Goal: Navigation & Orientation: Find specific page/section

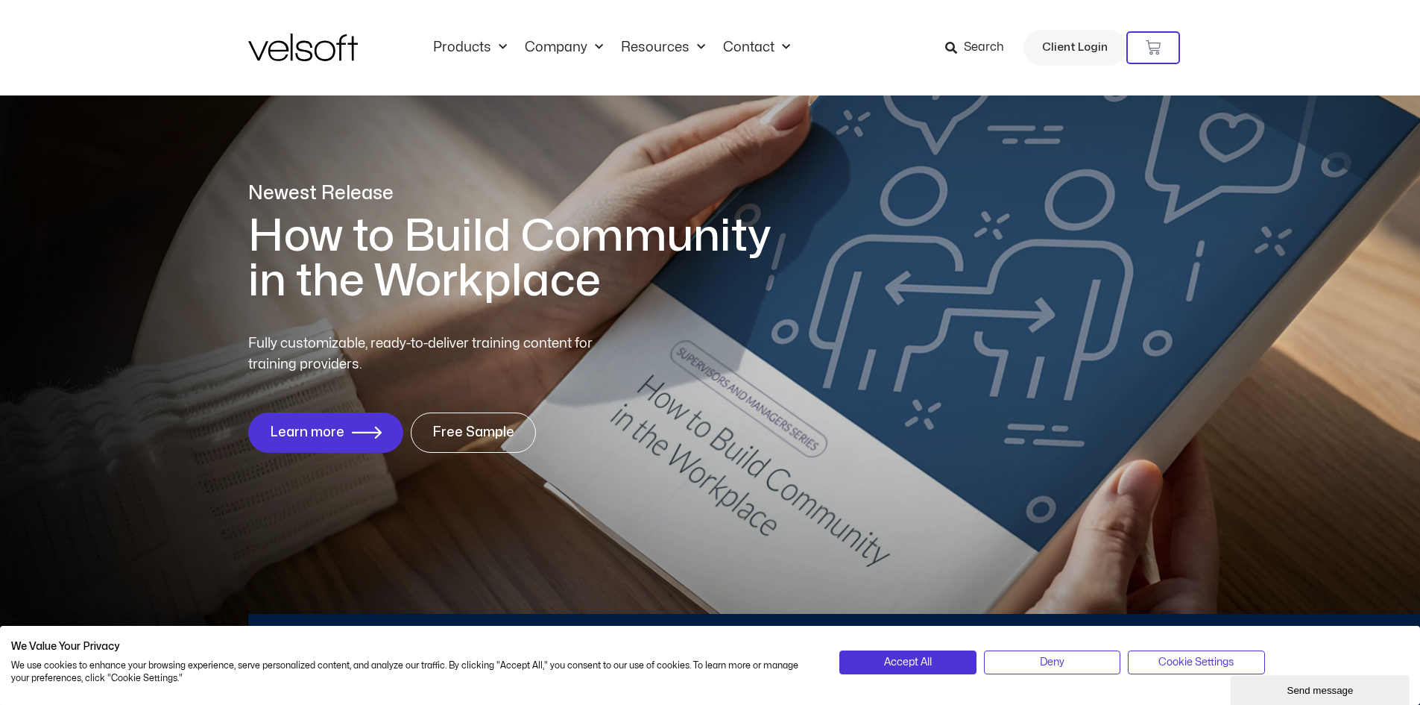
click at [843, 67] on div "Products All Products Content ILT Courseware Storyline 360 Courses SCORM Course…" at bounding box center [710, 47] width 925 height 95
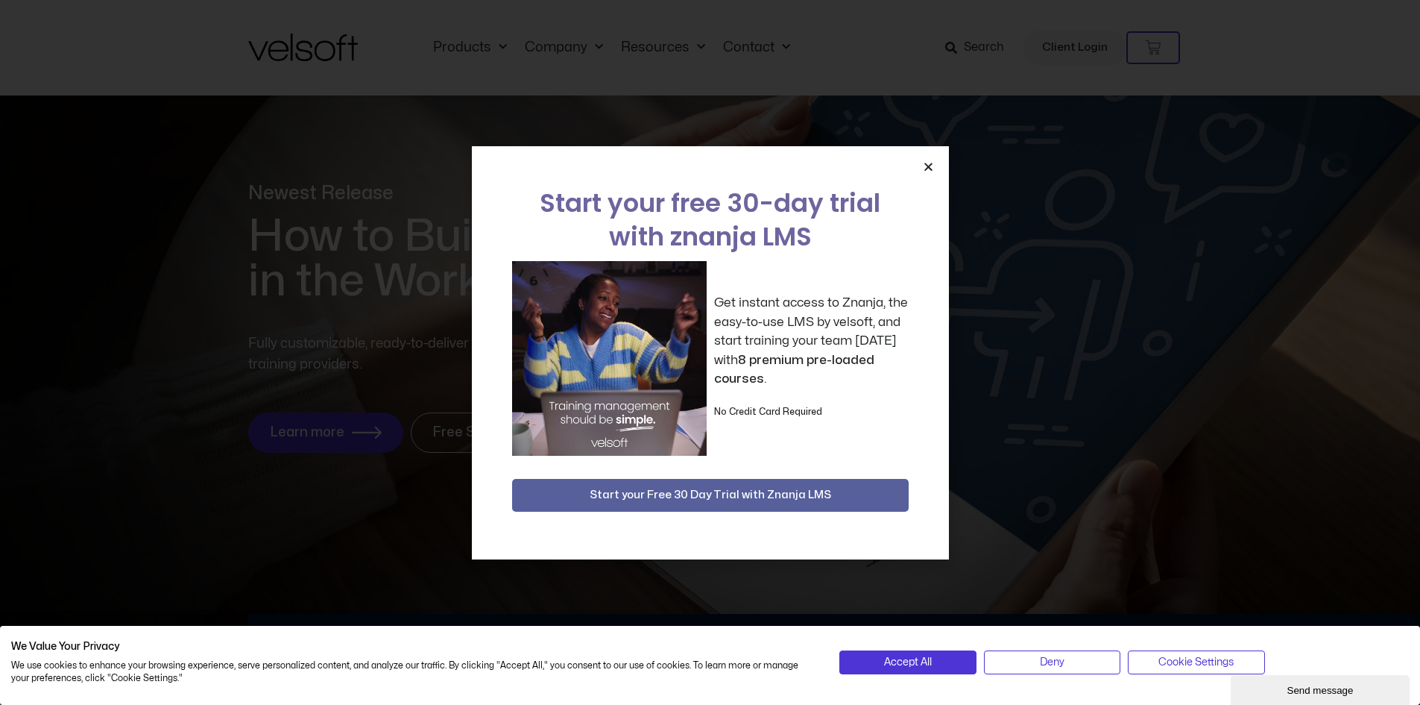
click at [931, 169] on icon "Close" at bounding box center [928, 166] width 11 height 11
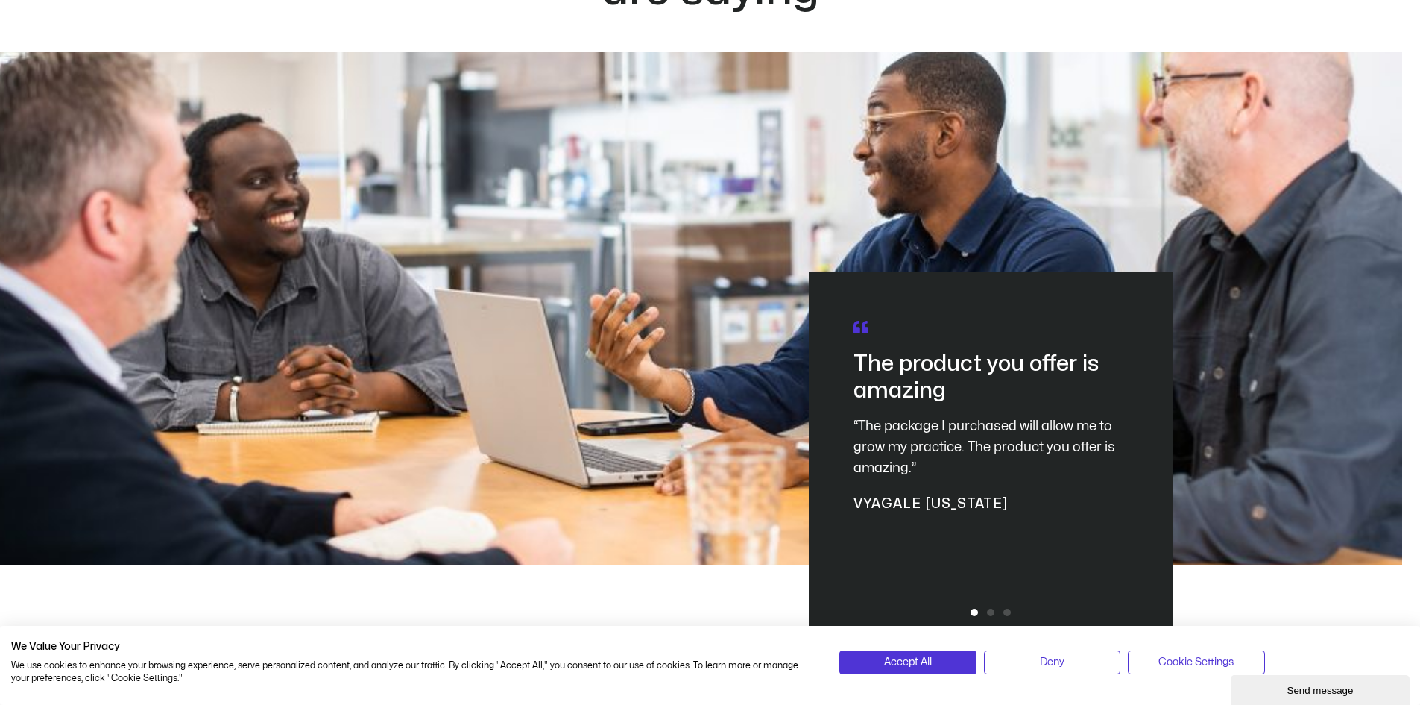
scroll to position [4026, 0]
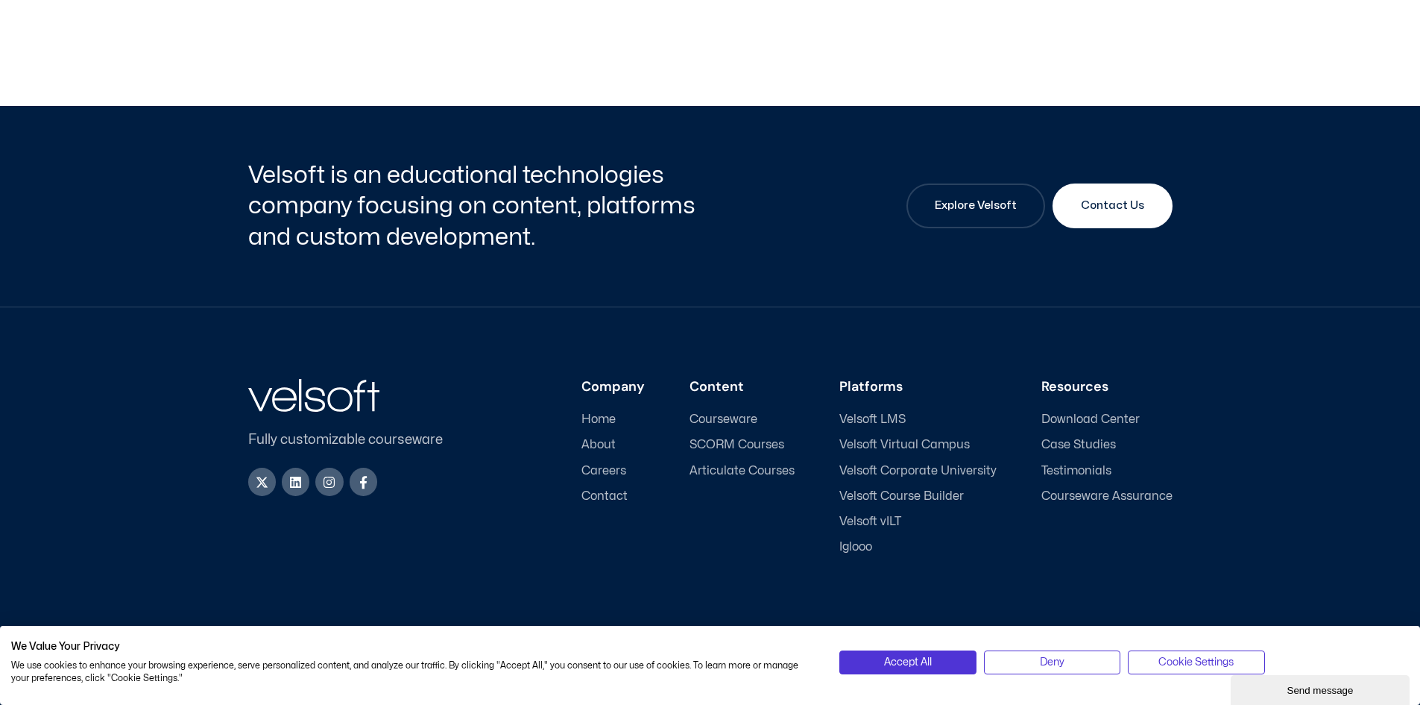
scroll to position [4933, 0]
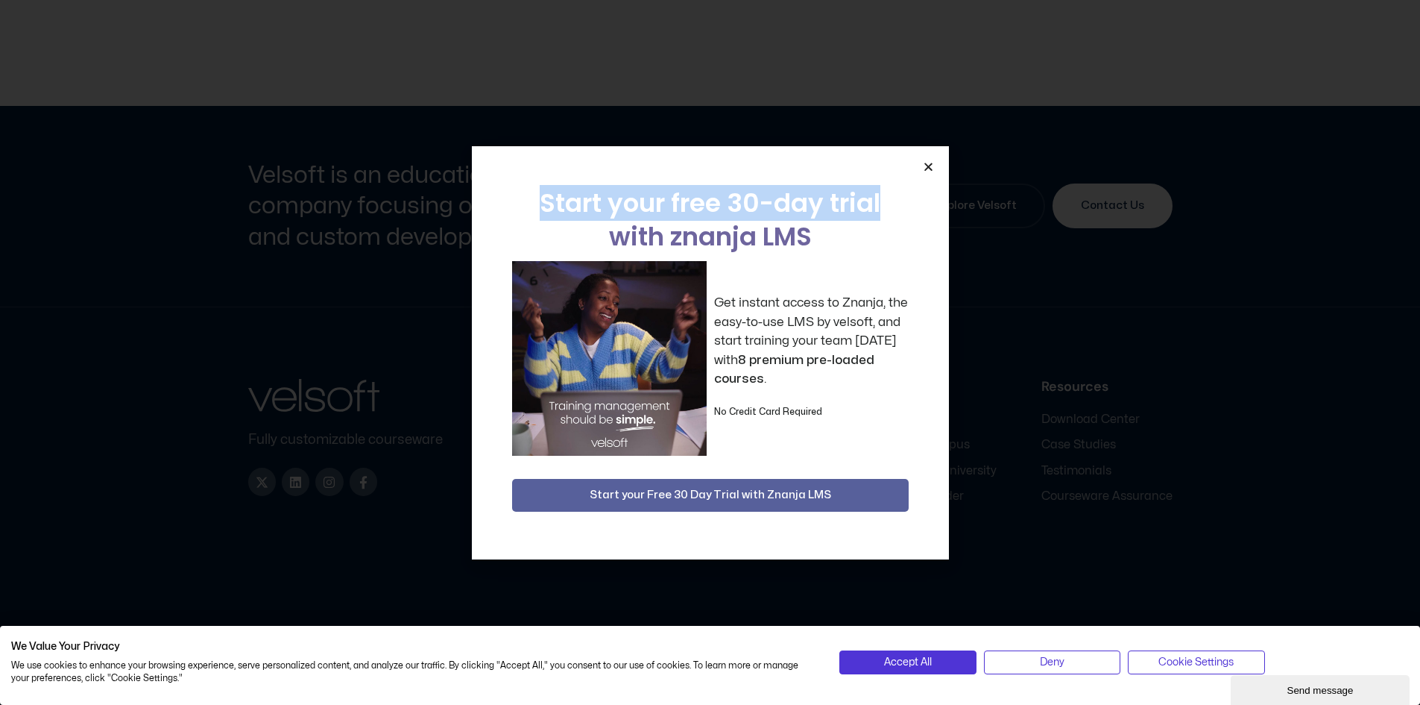
click at [931, 166] on div "Start your free 30-day trial with znanja LMS Get instant access to Znanja, the …" at bounding box center [710, 352] width 477 height 413
click at [922, 168] on div "Start your free 30-day trial with znanja LMS Get instant access to Znanja, the …" at bounding box center [710, 352] width 477 height 413
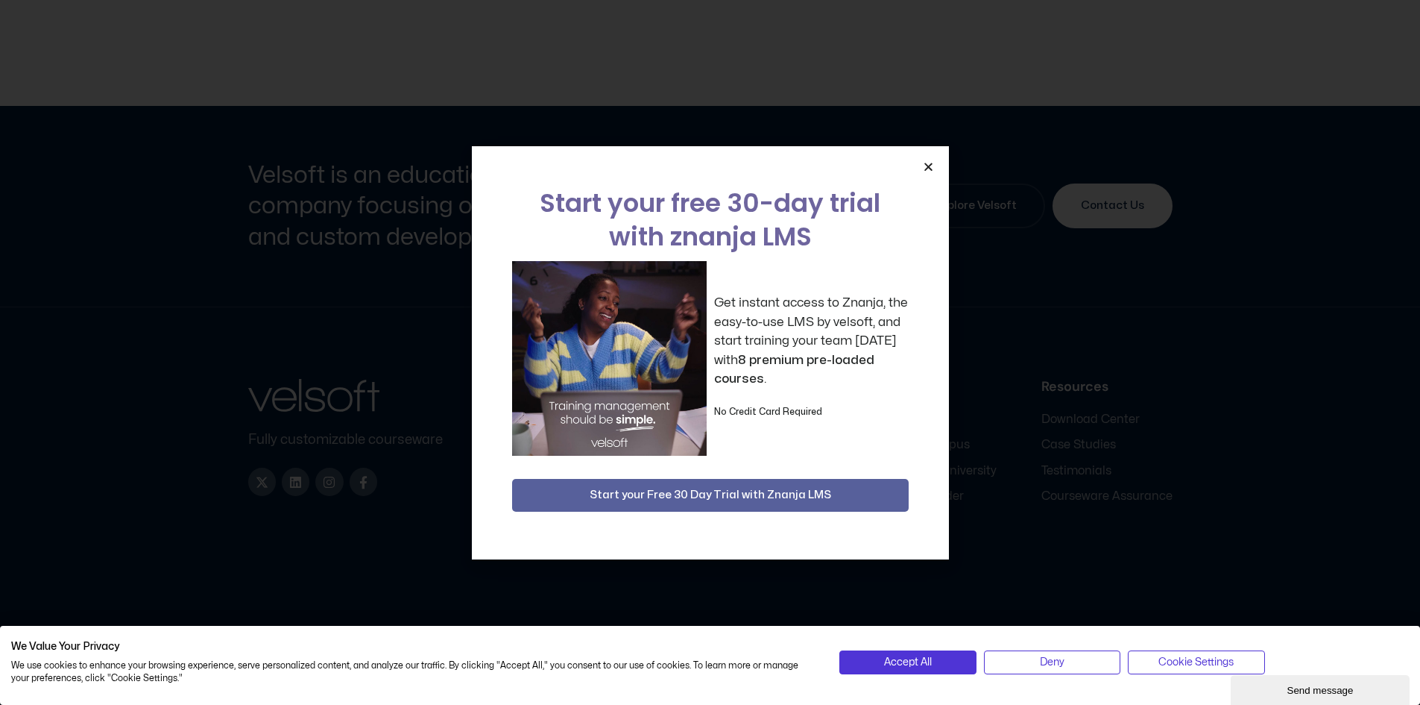
click at [930, 163] on icon "Close" at bounding box center [928, 166] width 11 height 11
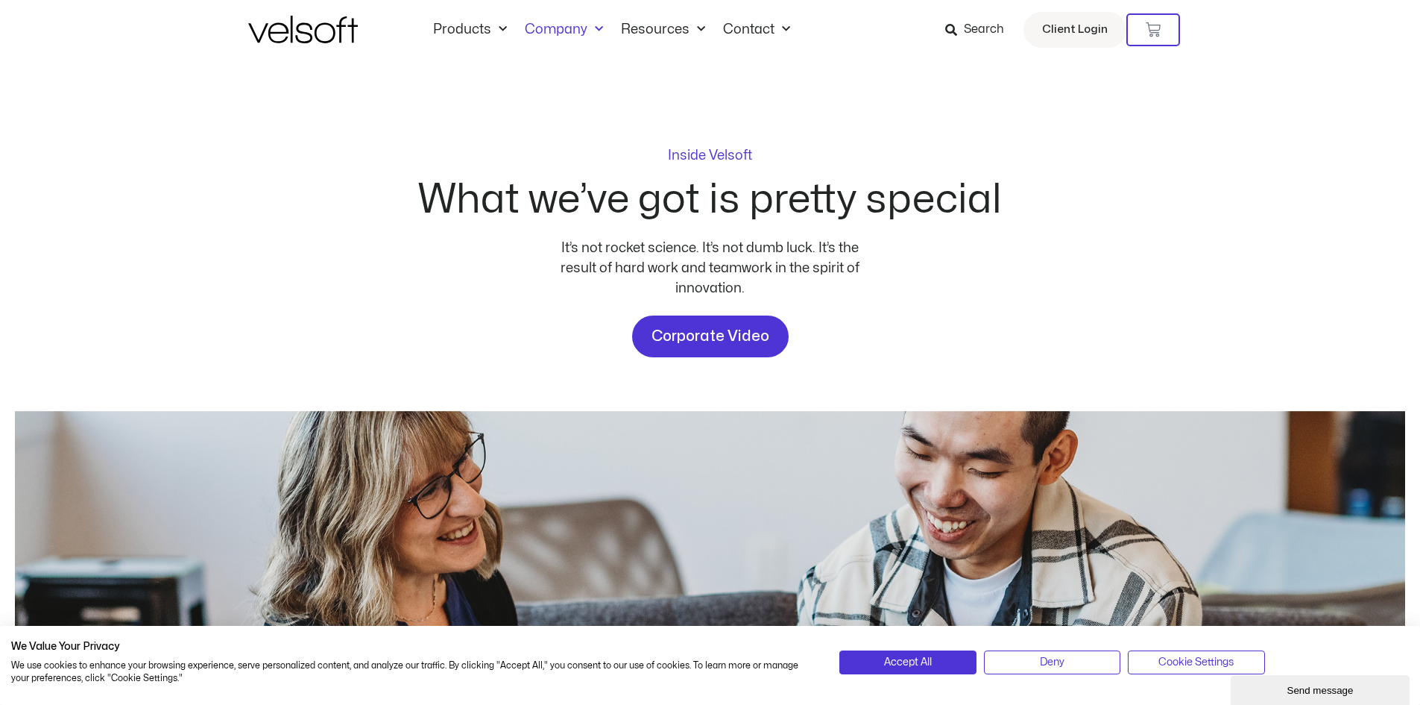
scroll to position [0, 0]
